Goal: Task Accomplishment & Management: Complete application form

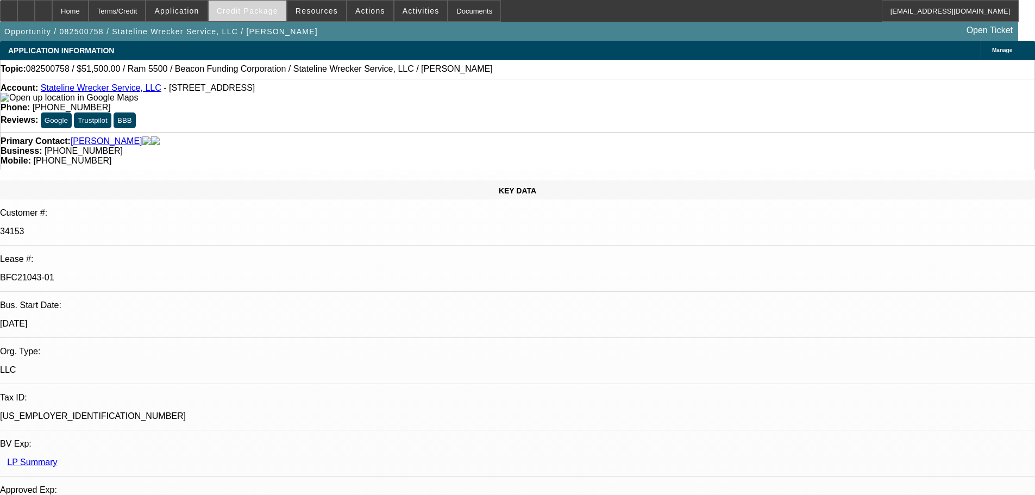
select select "0"
select select "2"
select select "0.1"
select select "4"
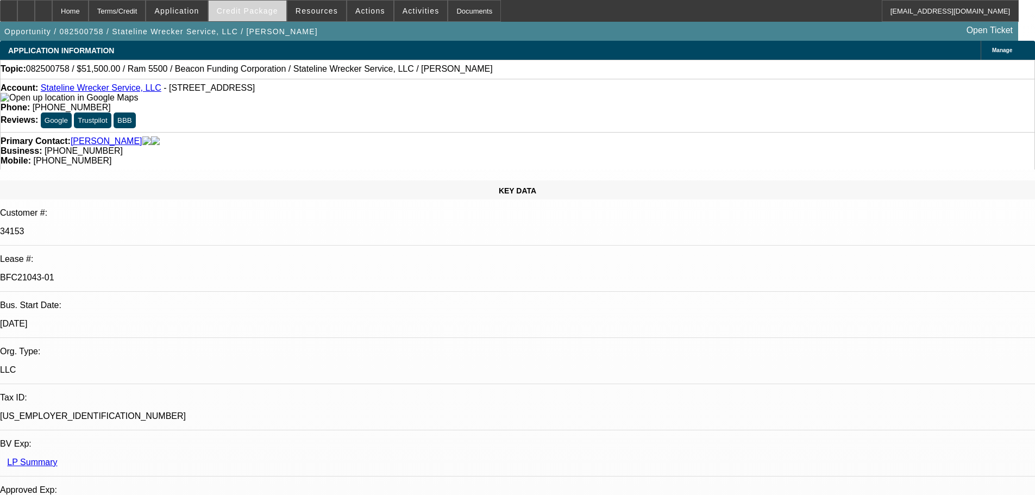
select select "0"
select select "2"
select select "0.1"
select select "4"
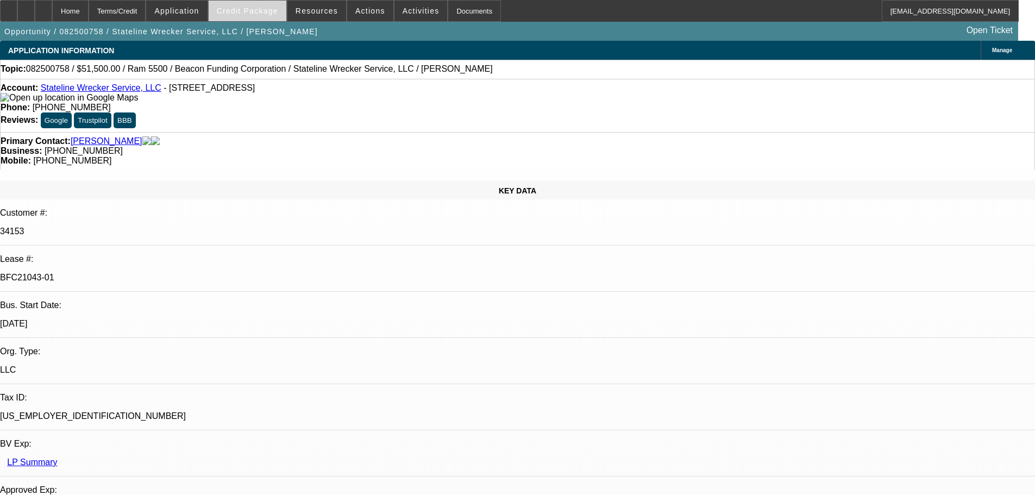
select select "0"
select select "2"
select select "0.1"
select select "4"
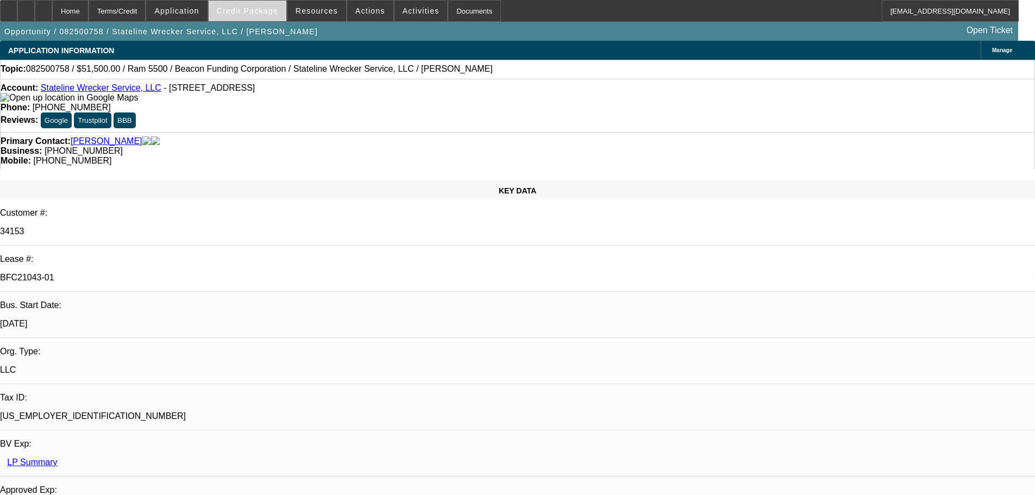
select select "0"
select select "2"
select select "0.1"
select select "4"
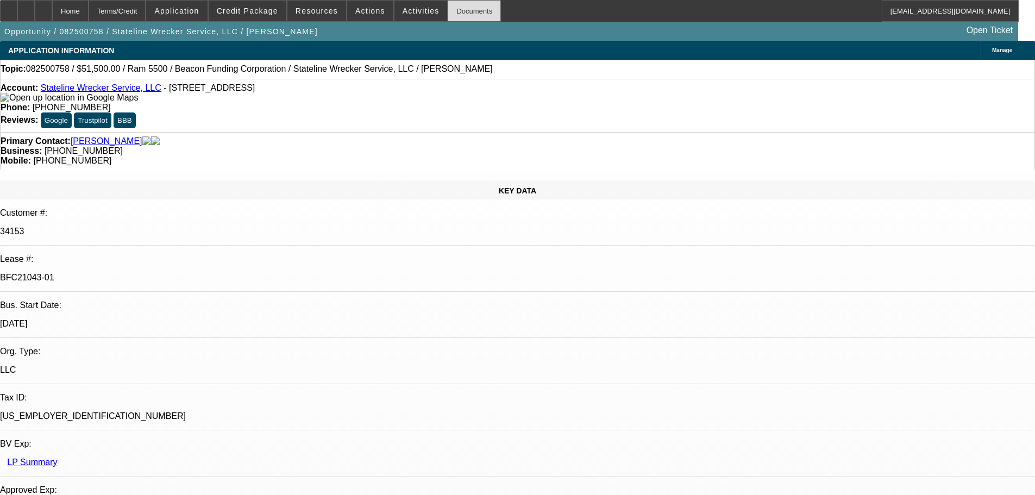
click at [460, 12] on div "Documents" at bounding box center [474, 11] width 53 height 22
